Goal: Transaction & Acquisition: Purchase product/service

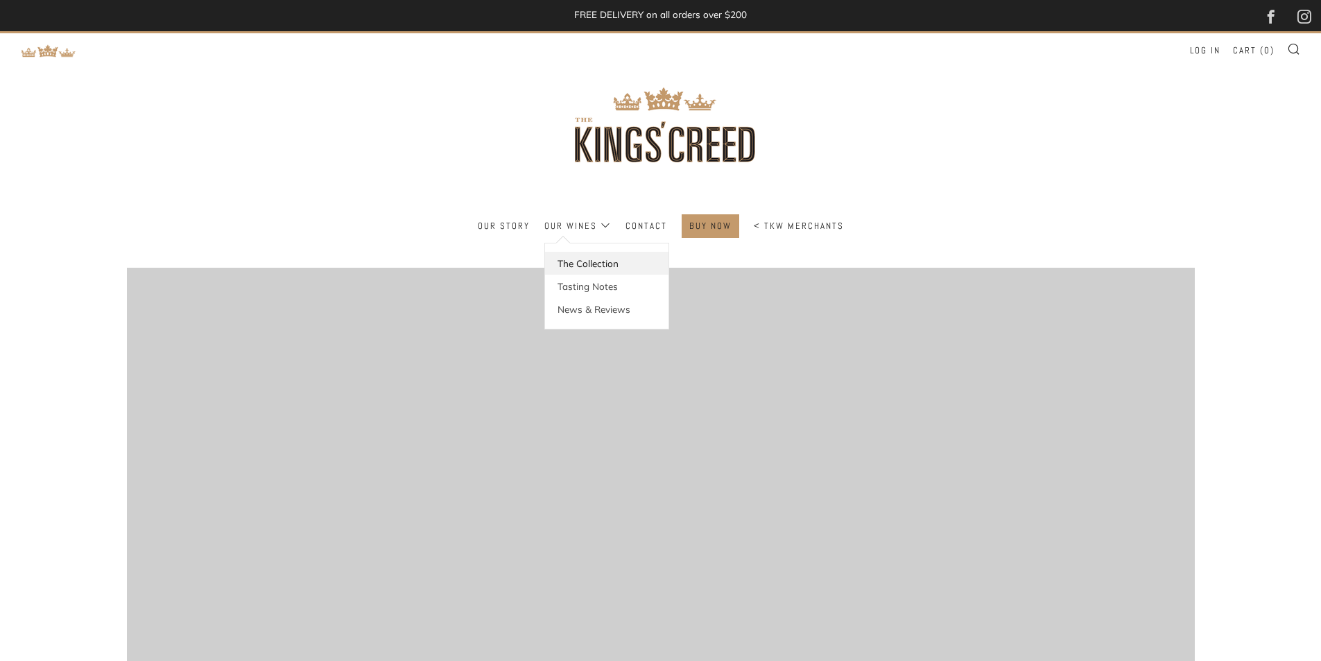
click at [584, 263] on link "The Collection" at bounding box center [606, 263] width 123 height 23
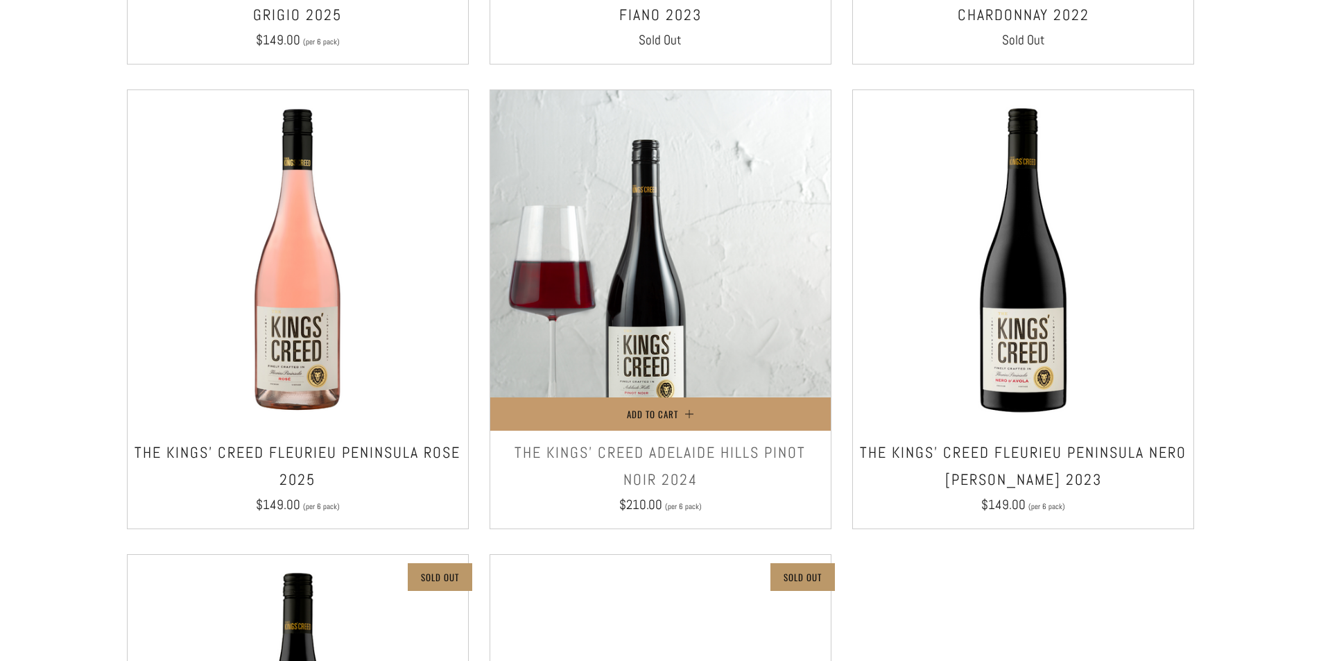
scroll to position [902, 0]
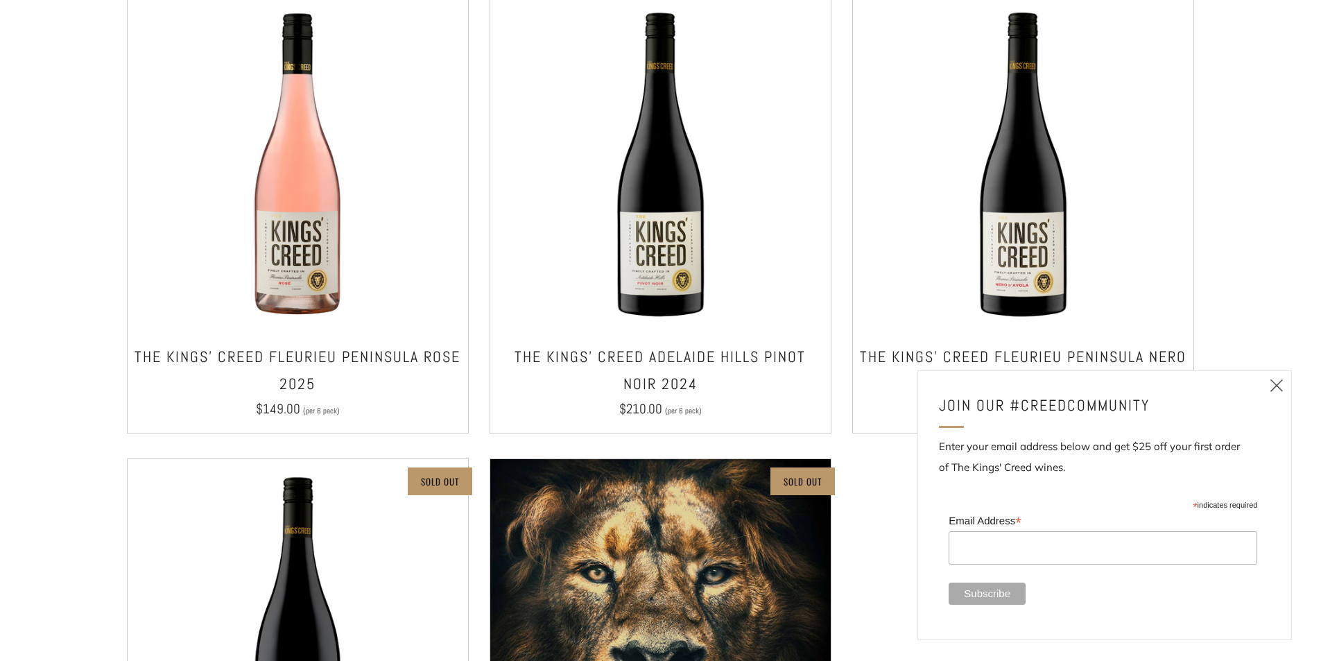
click at [1276, 383] on icon at bounding box center [1277, 385] width 17 height 17
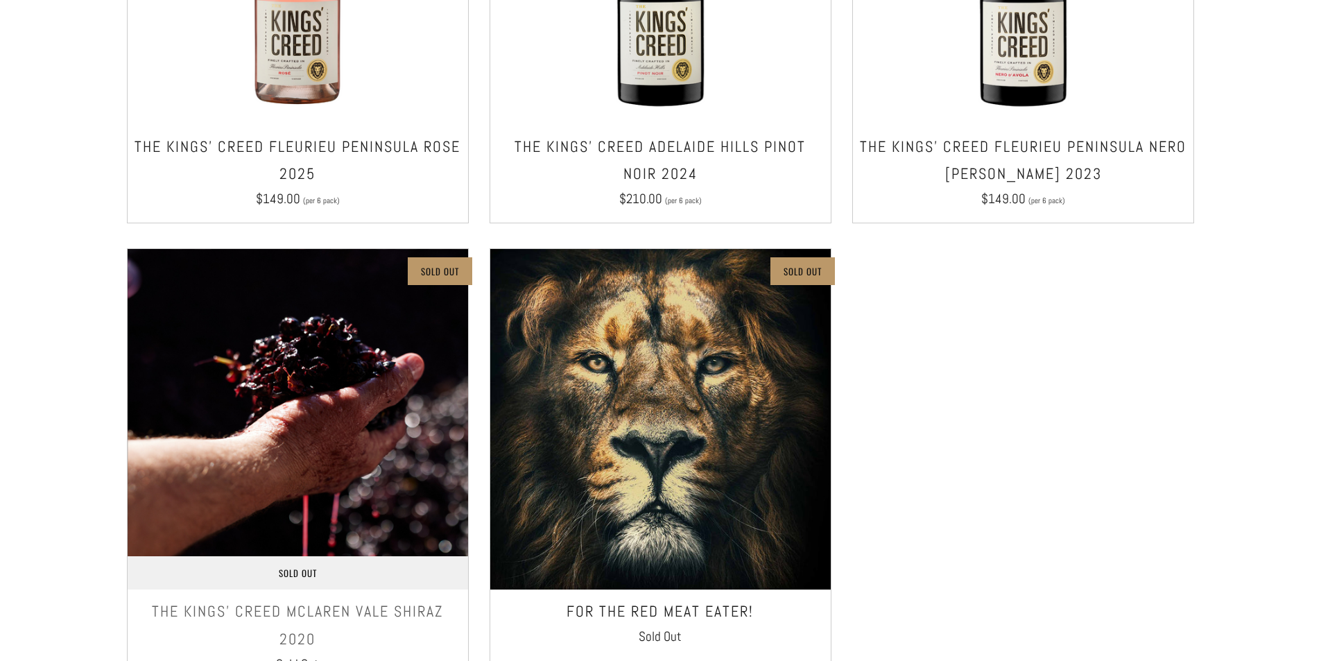
scroll to position [832, 0]
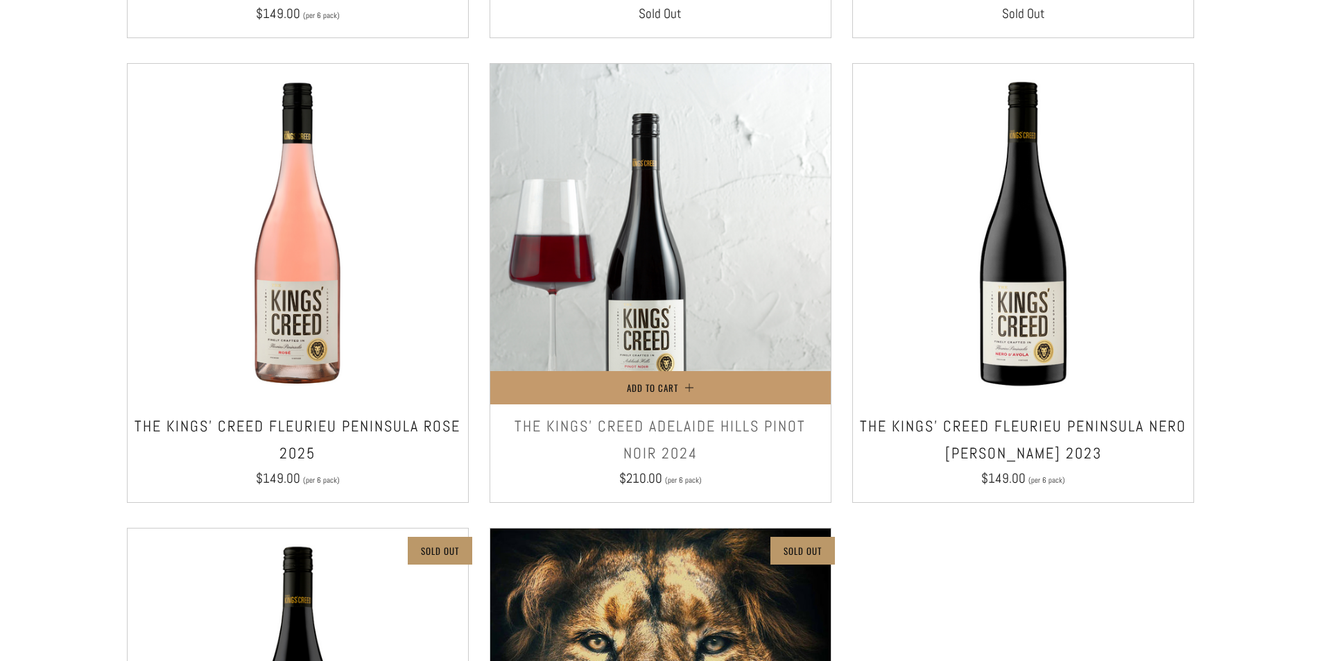
click at [676, 236] on img at bounding box center [660, 234] width 341 height 341
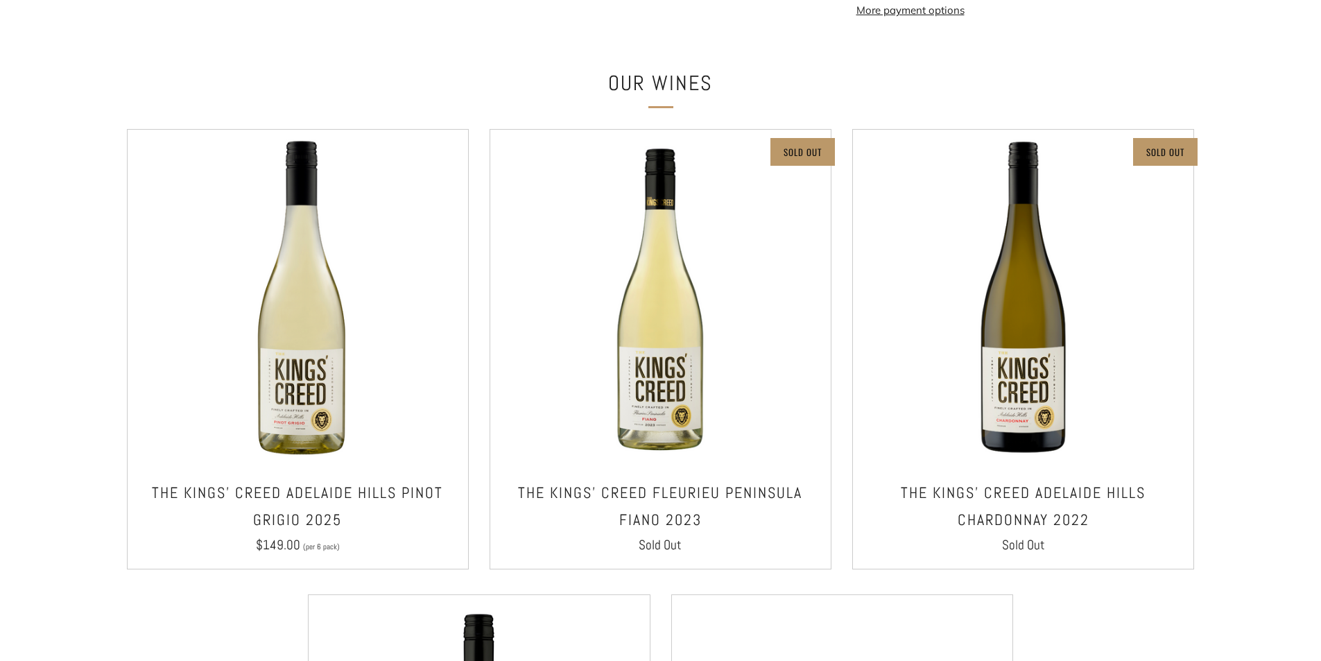
scroll to position [902, 0]
